Goal: Obtain resource: Obtain resource

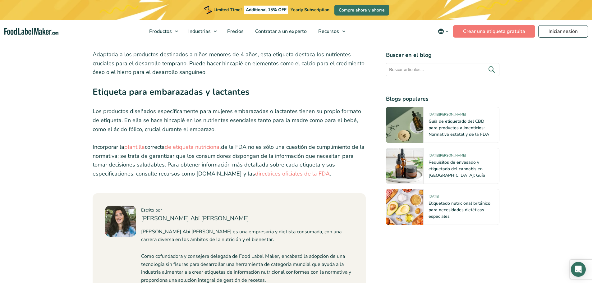
scroll to position [3603, 0]
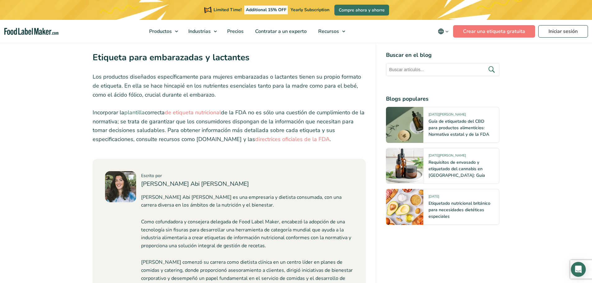
click at [136, 111] on link "plantilla" at bounding box center [134, 112] width 21 height 7
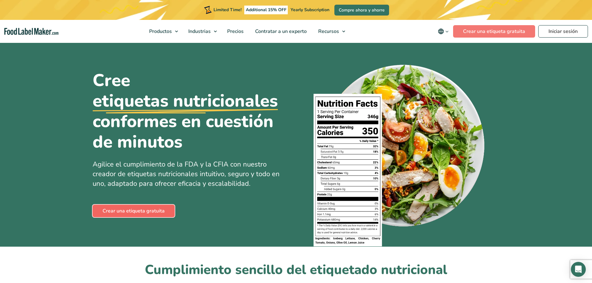
click at [148, 208] on link "Crear una etiqueta gratuita" at bounding box center [134, 211] width 82 height 12
